Goal: Task Accomplishment & Management: Use online tool/utility

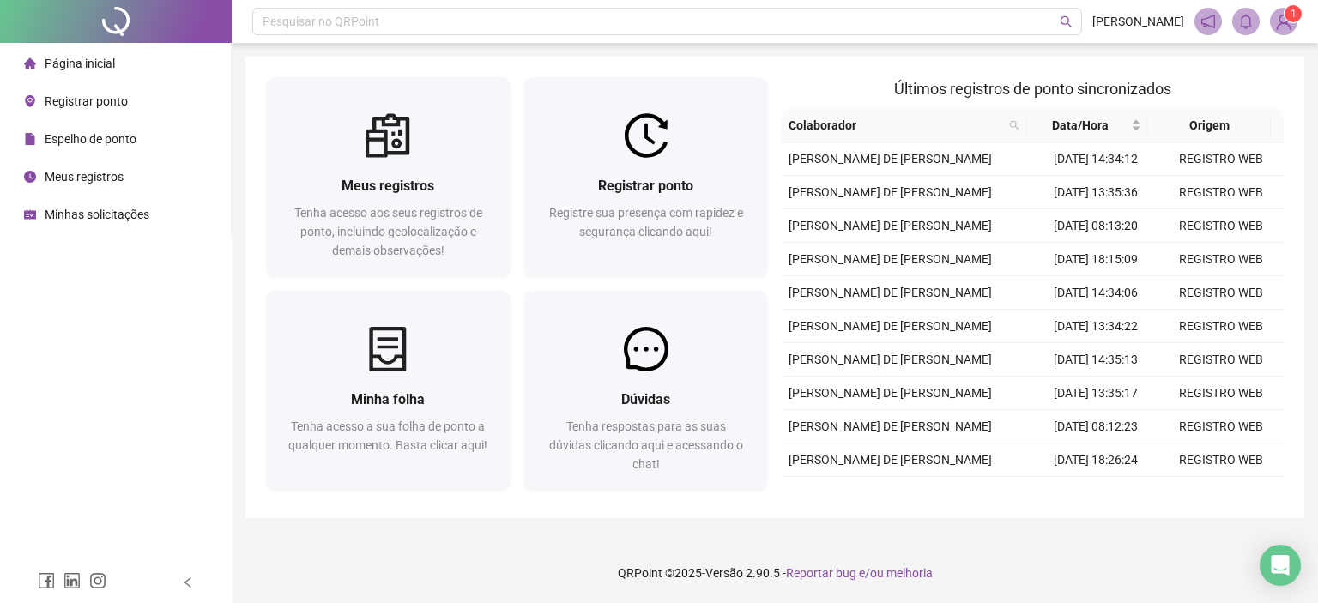
click at [1291, 10] on span "1" at bounding box center [1294, 14] width 6 height 12
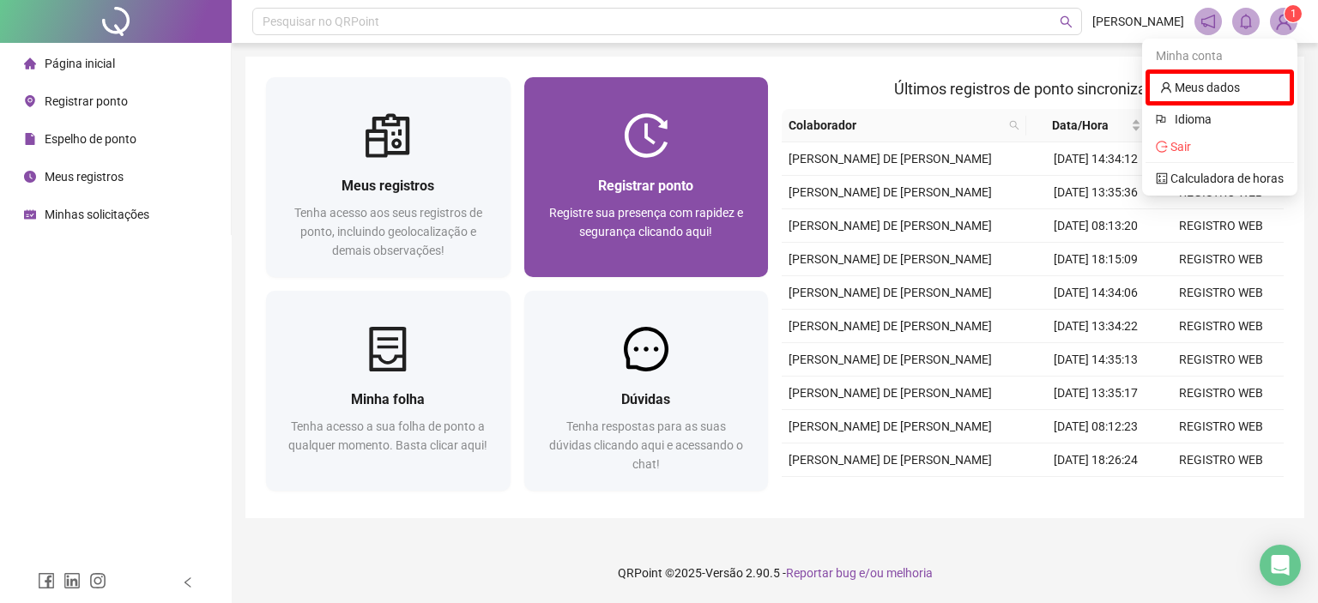
click at [652, 206] on span "Registre sua presença com rapidez e segurança clicando aqui!" at bounding box center [646, 222] width 194 height 33
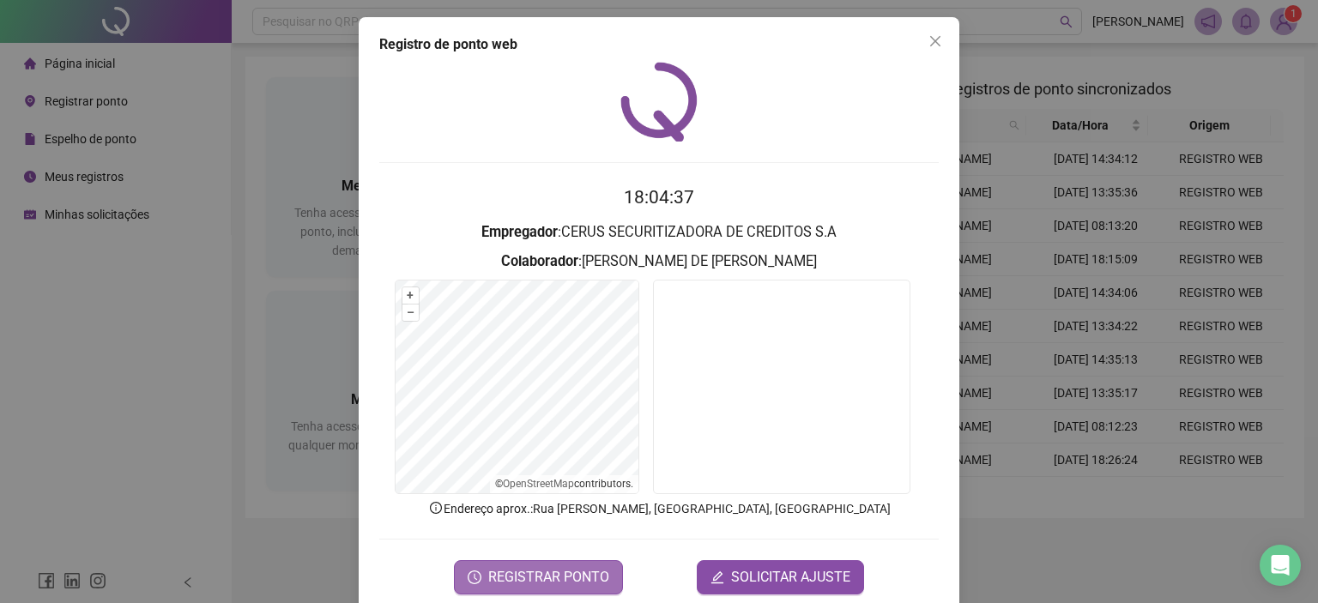
click at [502, 570] on span "REGISTRAR PONTO" at bounding box center [548, 577] width 121 height 21
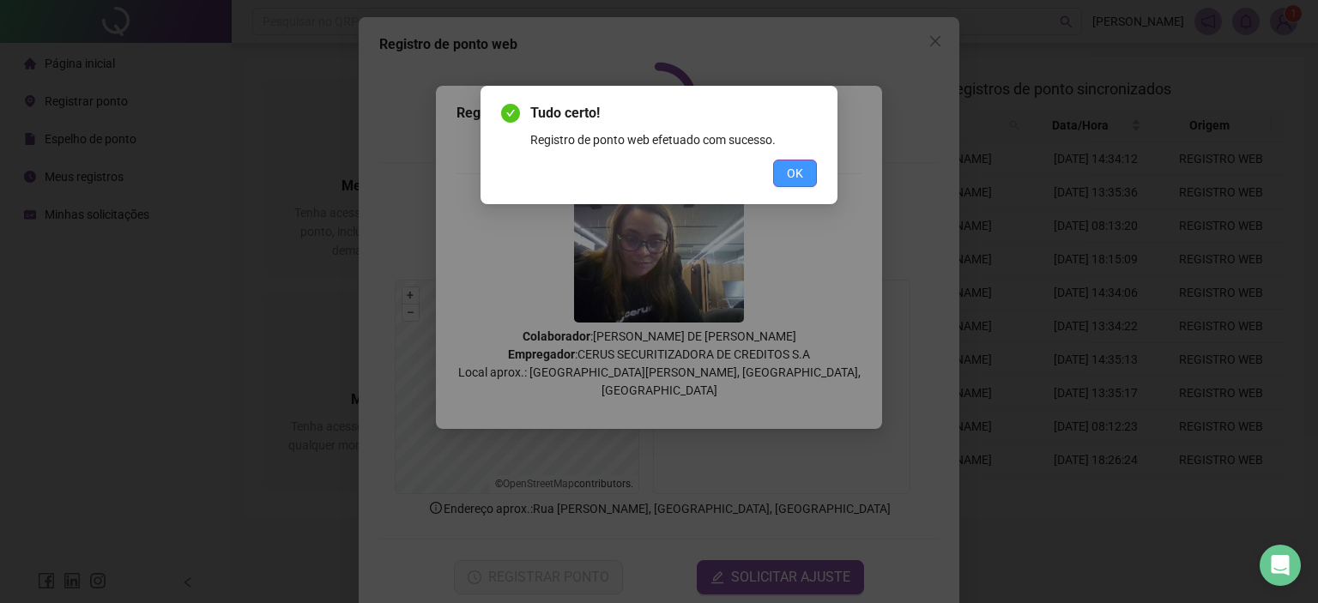
click at [794, 174] on span "OK" at bounding box center [795, 173] width 16 height 19
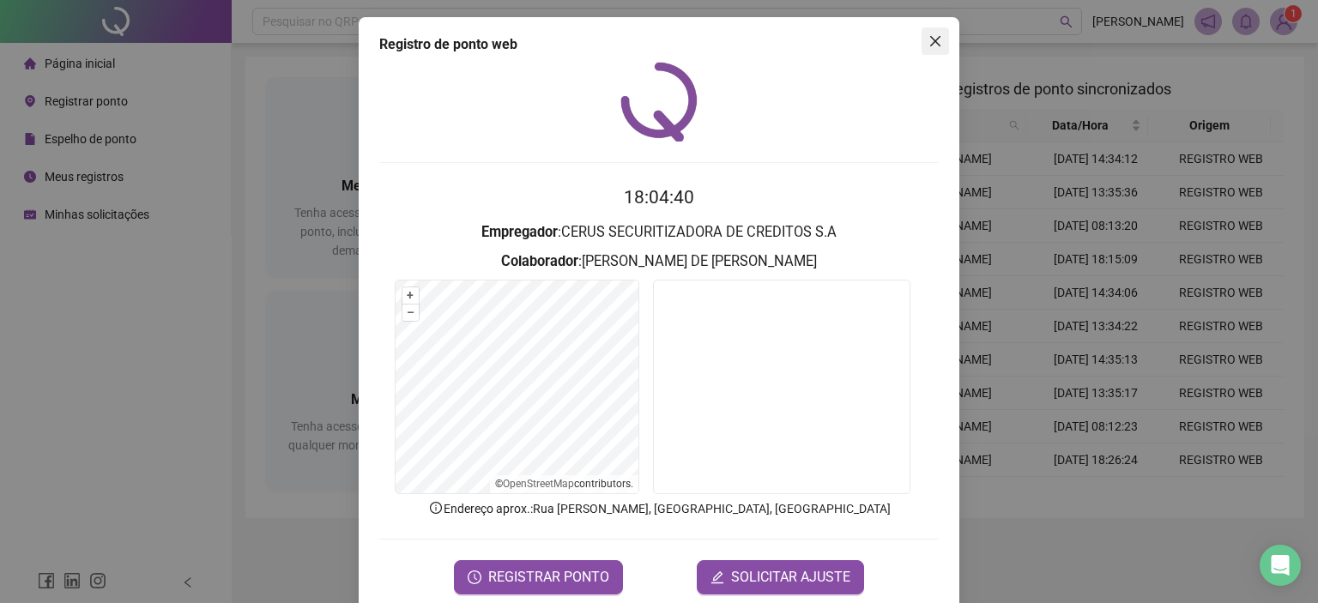
click at [934, 46] on icon "close" at bounding box center [936, 41] width 14 height 14
